Goal: Navigation & Orientation: Find specific page/section

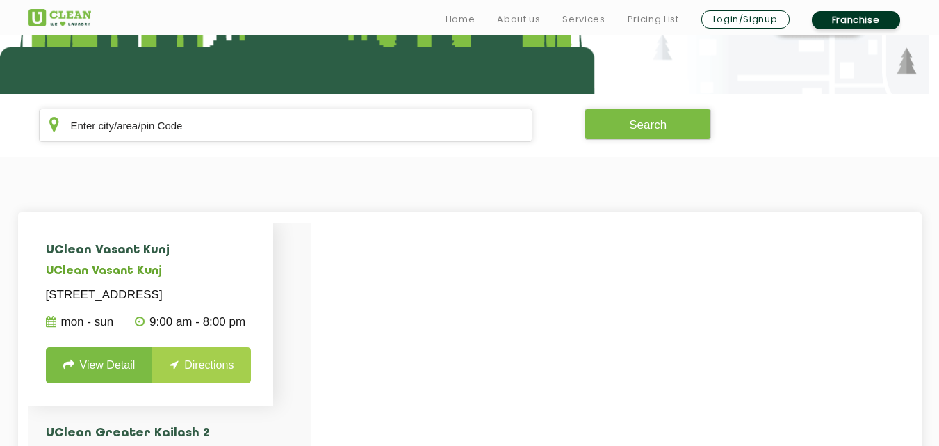
scroll to position [227, 0]
click at [213, 129] on input "text" at bounding box center [286, 124] width 494 height 33
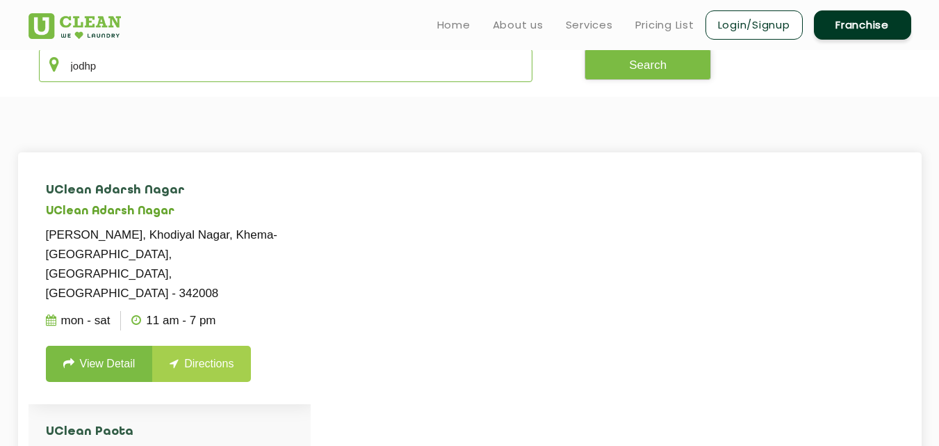
scroll to position [283, 0]
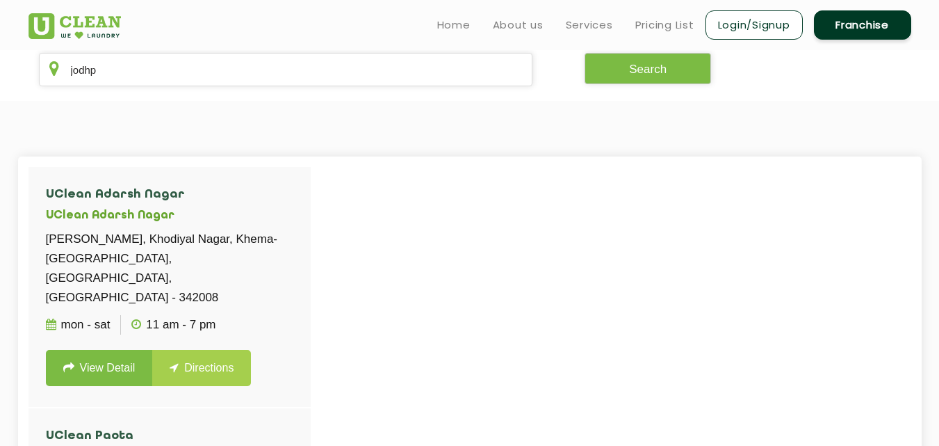
click at [489, 294] on div at bounding box center [498, 390] width 939 height 446
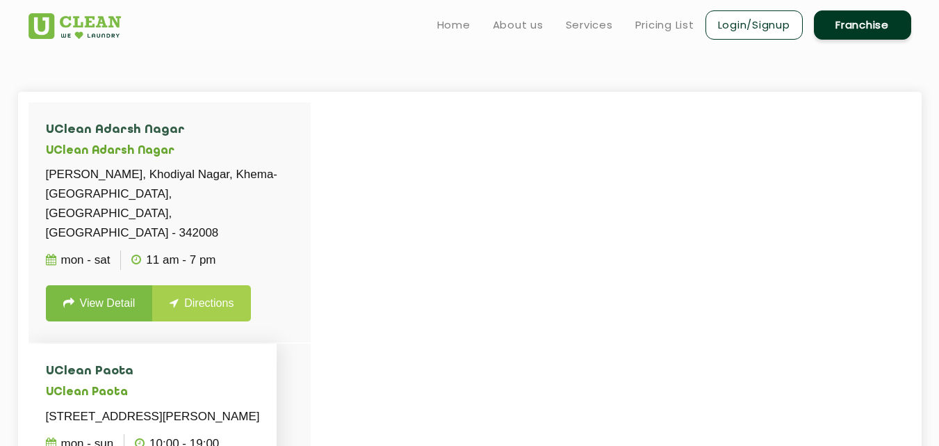
scroll to position [287, 0]
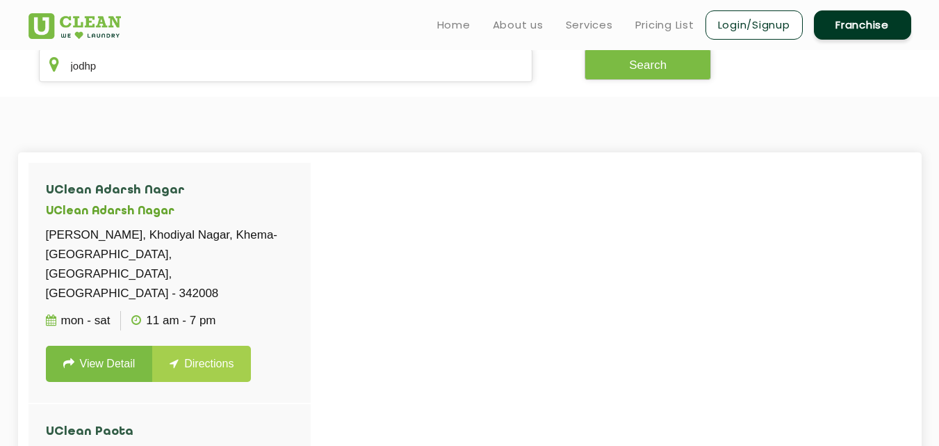
click at [205, 92] on section "jodhp Search" at bounding box center [469, 65] width 939 height 63
click at [210, 83] on section "jodhp Search" at bounding box center [469, 65] width 939 height 63
click at [220, 57] on input "jodhp" at bounding box center [286, 65] width 494 height 33
type input "j"
